Goal: Book appointment/travel/reservation

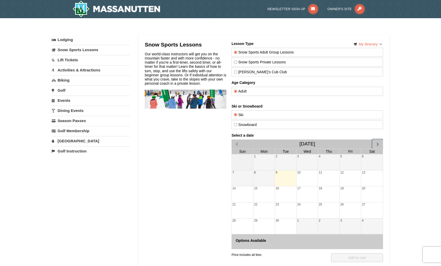
click at [378, 143] on span "button" at bounding box center [376, 143] width 5 height 5
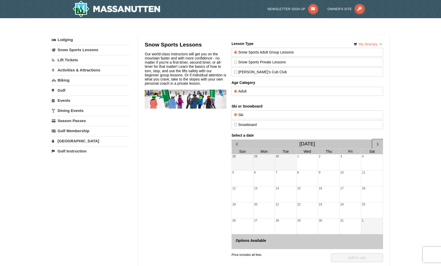
click at [378, 143] on span "button" at bounding box center [376, 143] width 5 height 5
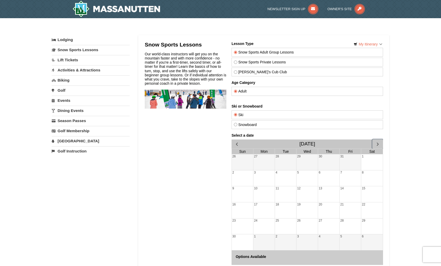
click at [378, 143] on span "button" at bounding box center [376, 143] width 5 height 5
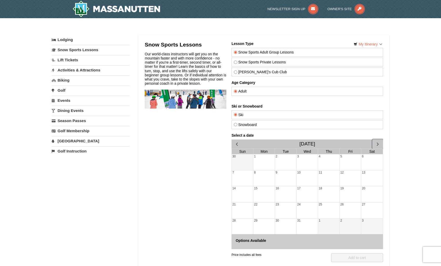
click at [378, 143] on span "button" at bounding box center [376, 143] width 5 height 5
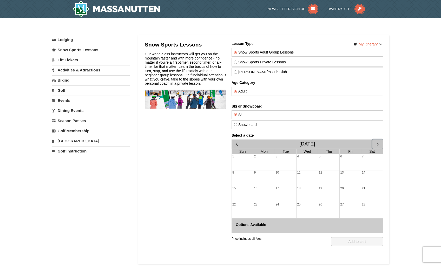
click at [284, 186] on div "17" at bounding box center [285, 194] width 21 height 16
click at [284, 177] on div "10" at bounding box center [285, 178] width 21 height 16
click at [254, 63] on label "Snow Sports Private Lessons" at bounding box center [306, 62] width 147 height 4
click at [237, 63] on input "Snow Sports Private Lessons" at bounding box center [234, 62] width 3 height 3
radio input "true"
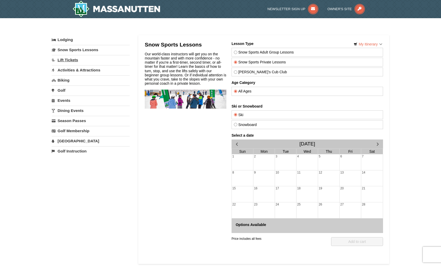
click at [74, 61] on link "Lift Tickets" at bounding box center [91, 60] width 78 height 10
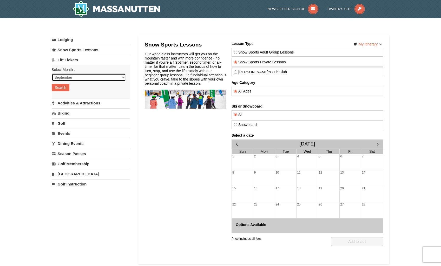
click at [74, 75] on select "September October November December January February March April May June July …" at bounding box center [89, 77] width 74 height 8
select select "2"
click at [52, 73] on select "September October November December January February March April May June July …" at bounding box center [89, 77] width 74 height 8
click at [64, 86] on button "Search" at bounding box center [61, 87] width 18 height 7
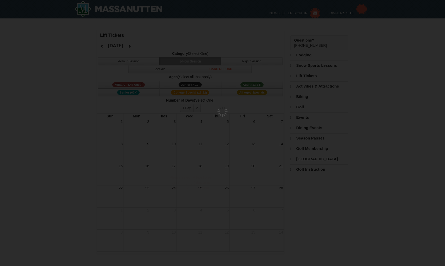
select select "2"
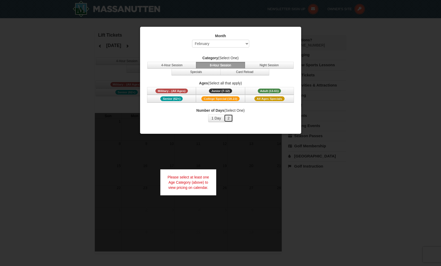
click at [230, 118] on button "2" at bounding box center [228, 118] width 9 height 8
click at [172, 91] on span "Military - (All Ages)" at bounding box center [171, 91] width 32 height 5
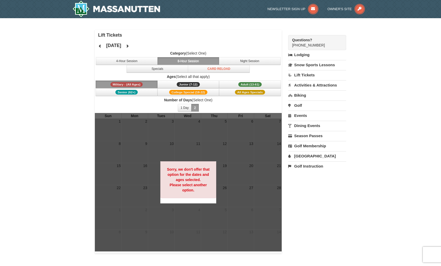
click at [217, 145] on div at bounding box center [188, 182] width 187 height 138
click at [146, 71] on button "Specials" at bounding box center [157, 69] width 62 height 8
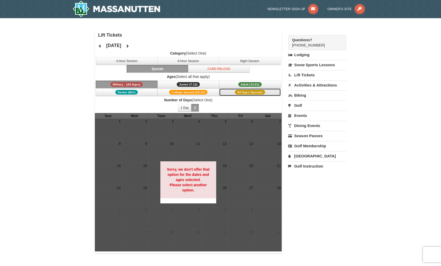
click at [245, 92] on span "All Ages Specials" at bounding box center [250, 92] width 30 height 5
click at [248, 85] on span "Adult (13-61)" at bounding box center [249, 84] width 23 height 5
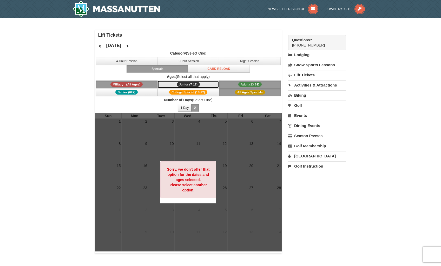
click at [190, 85] on span "Junior (7-12)" at bounding box center [188, 84] width 23 height 5
click at [189, 93] on span "College Special (18-22)" at bounding box center [188, 92] width 38 height 5
click at [181, 58] on button "8-Hour Session" at bounding box center [188, 61] width 62 height 8
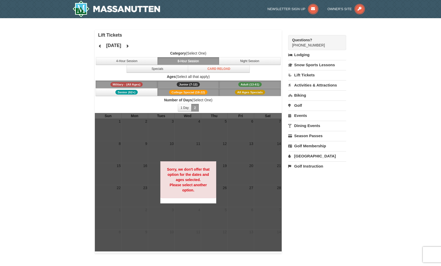
click at [193, 84] on span "Junior (7-12)" at bounding box center [188, 84] width 23 height 5
click at [188, 92] on span "College Special (18-22)" at bounding box center [188, 92] width 38 height 5
drag, startPoint x: 251, startPoint y: 96, endPoint x: 248, endPoint y: 90, distance: 7.0
click at [252, 96] on button "All Ages Specials" at bounding box center [250, 92] width 62 height 8
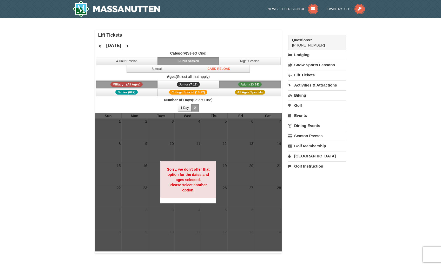
click at [247, 85] on span "Adult (13-61)" at bounding box center [249, 84] width 23 height 5
click at [125, 84] on span "Military - (All Ages)" at bounding box center [126, 84] width 32 height 5
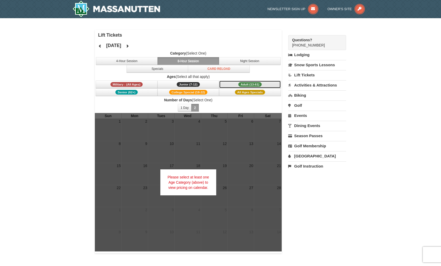
click at [239, 86] on span "Adult (13-61)" at bounding box center [249, 84] width 23 height 5
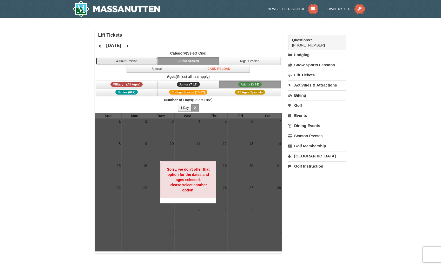
click at [140, 60] on button "4-Hour Session" at bounding box center [127, 61] width 62 height 8
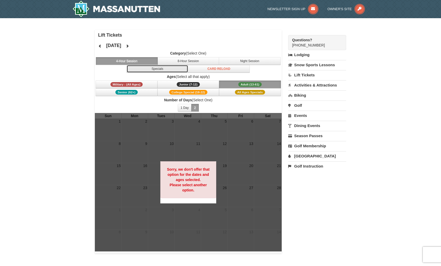
click at [147, 69] on button "Specials" at bounding box center [157, 69] width 62 height 8
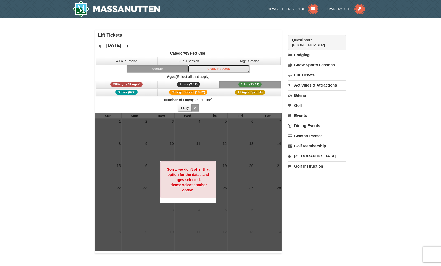
click at [216, 68] on button "Card Reload" at bounding box center [219, 69] width 62 height 8
click at [372, 116] on div "× Lift Tickets February 2026 Category (Select One) 4-Hour Session 8-Hour Sessio…" at bounding box center [220, 141] width 441 height 247
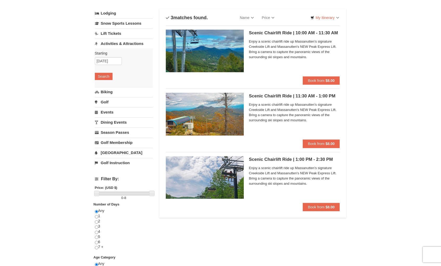
scroll to position [52, 0]
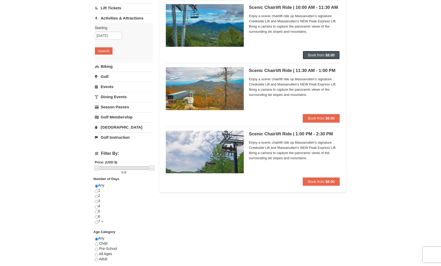
click at [311, 55] on span "Book from" at bounding box center [316, 55] width 17 height 4
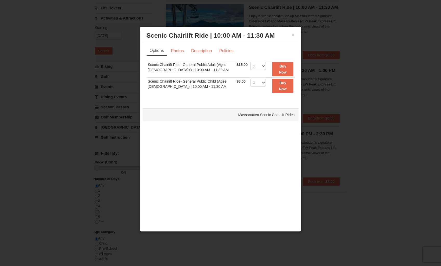
click at [370, 66] on div at bounding box center [220, 133] width 441 height 266
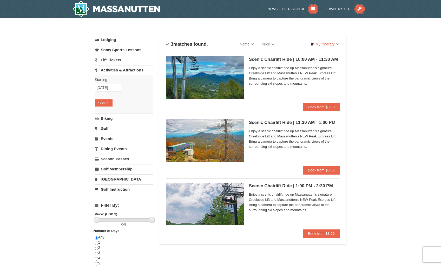
scroll to position [26, 0]
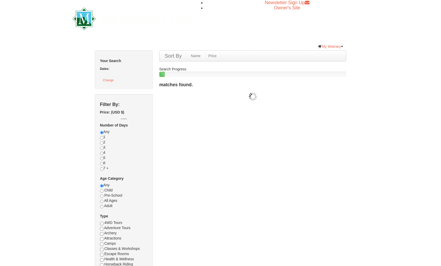
checkbox input "true"
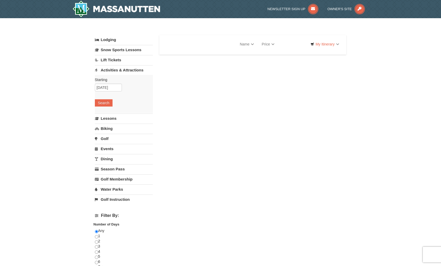
select select "9"
